Goal: Information Seeking & Learning: Learn about a topic

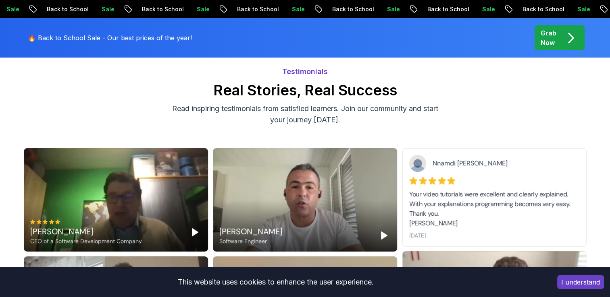
scroll to position [65, 0]
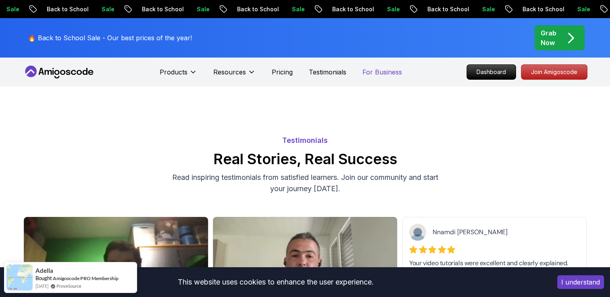
click at [364, 73] on p "For Business" at bounding box center [381, 72] width 39 height 10
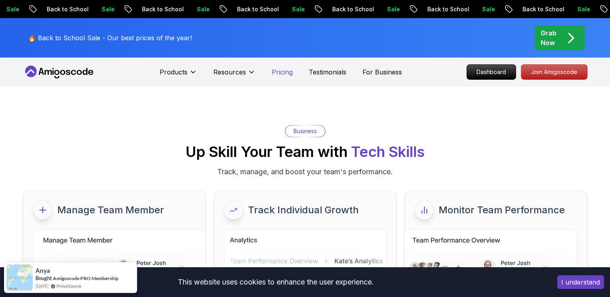
click at [280, 76] on p "Pricing" at bounding box center [282, 72] width 21 height 10
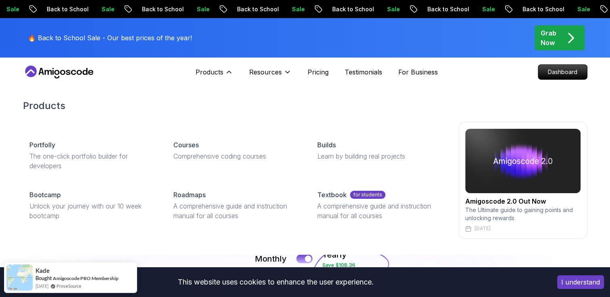
click at [163, 108] on h2 "Products" at bounding box center [305, 106] width 564 height 13
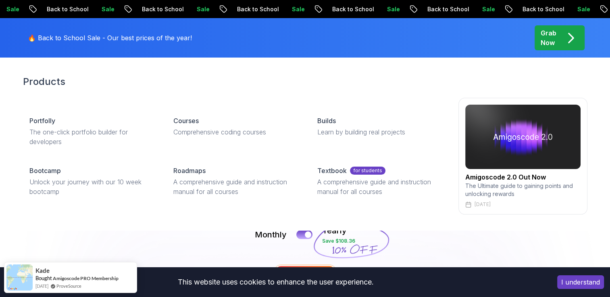
scroll to position [25, 0]
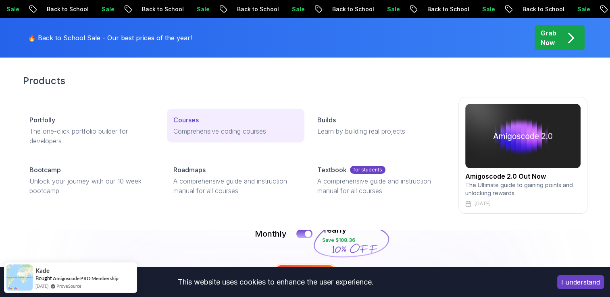
click at [189, 122] on p "Courses" at bounding box center [185, 120] width 25 height 10
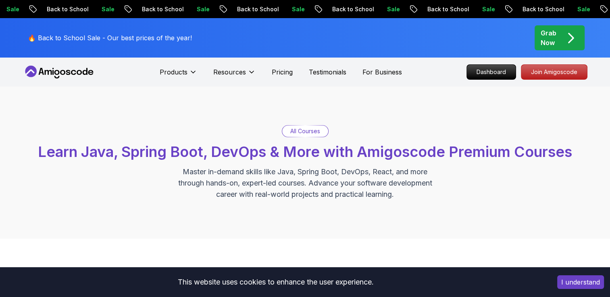
scroll to position [156, 0]
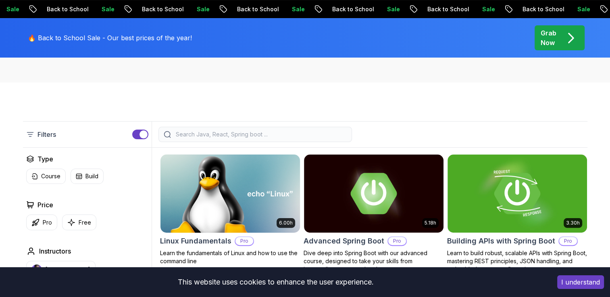
click at [222, 230] on img at bounding box center [230, 194] width 146 height 82
